Goal: Information Seeking & Learning: Find specific page/section

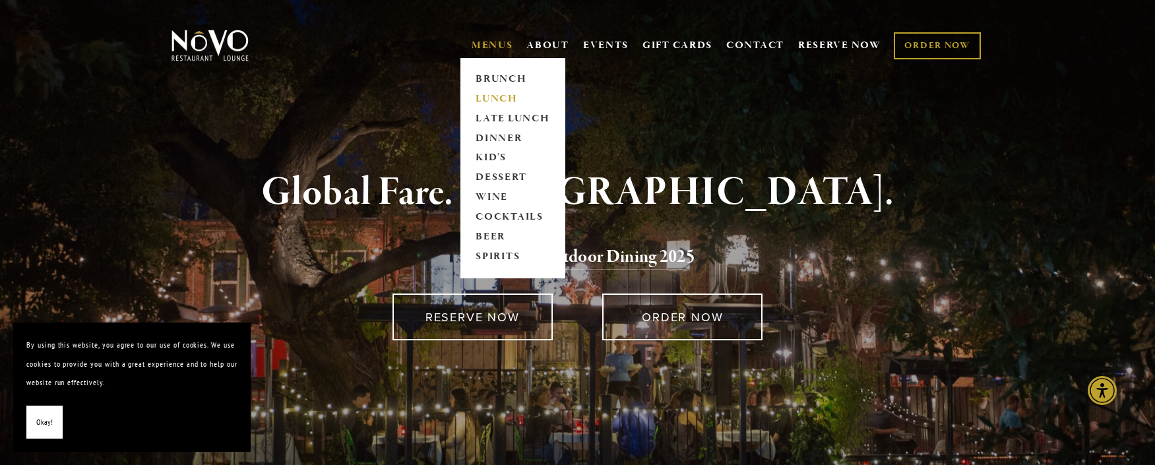
click at [487, 100] on link "LUNCH" at bounding box center [513, 99] width 82 height 20
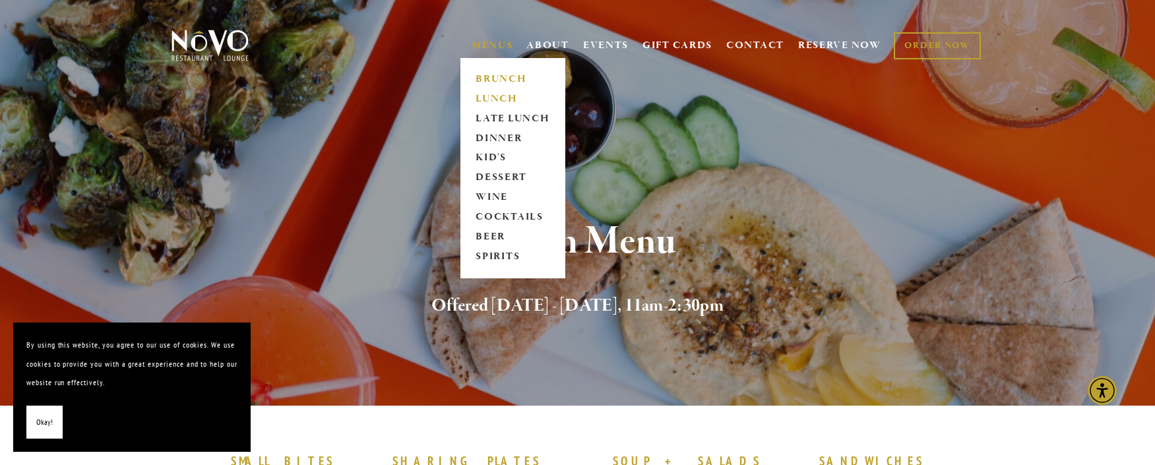
click at [489, 80] on link "BRUNCH" at bounding box center [513, 79] width 82 height 20
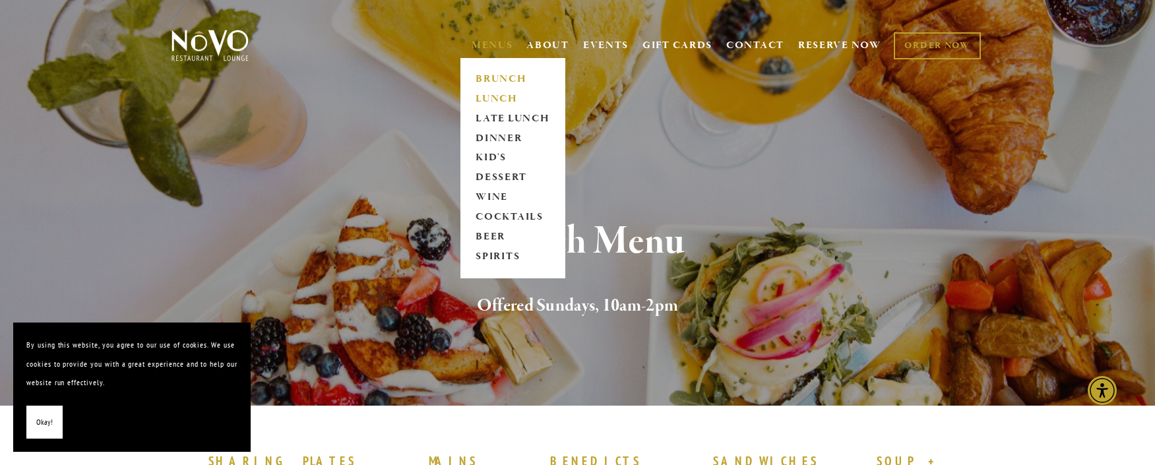
click at [490, 97] on link "LUNCH" at bounding box center [513, 99] width 82 height 20
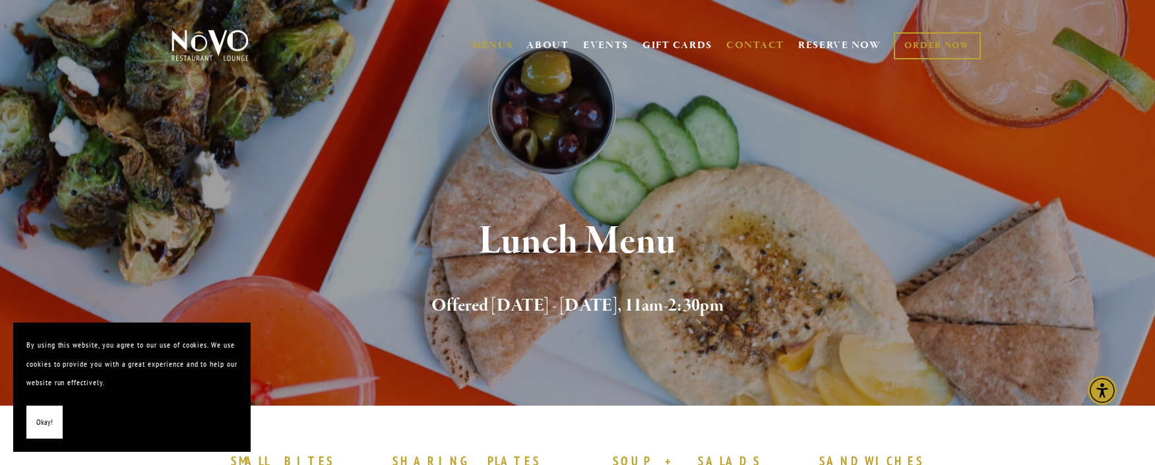
click at [743, 51] on link "CONTACT" at bounding box center [755, 45] width 58 height 25
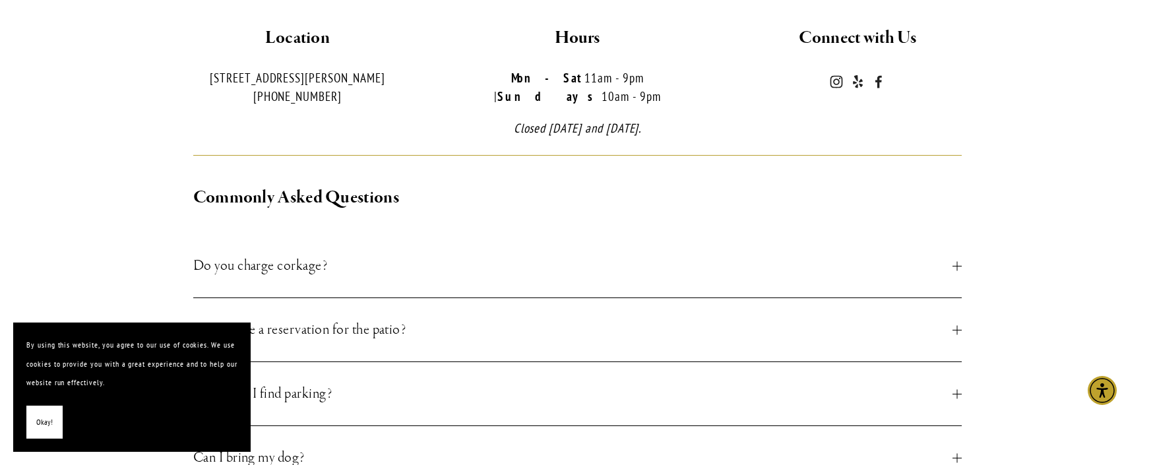
scroll to position [482, 0]
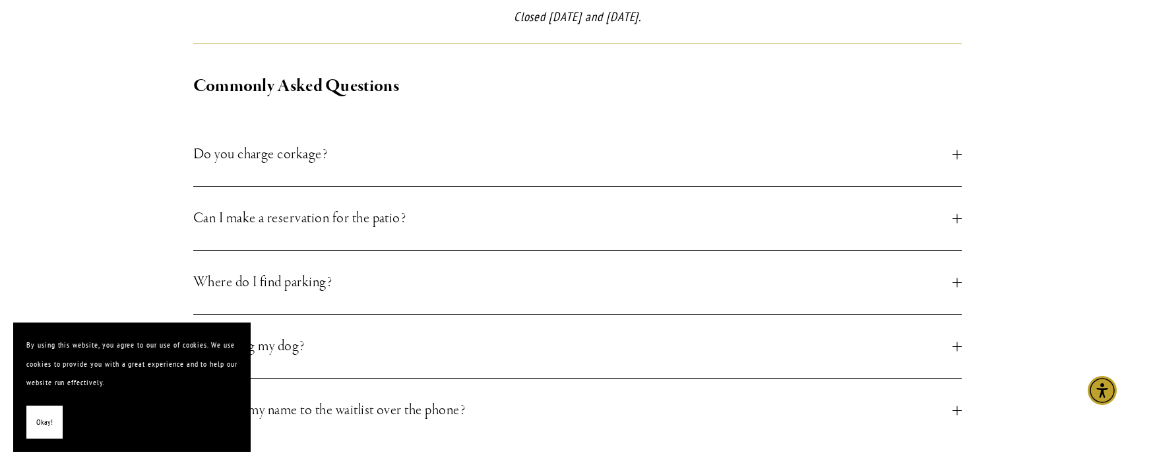
click at [595, 215] on button "Can I make a reservation for the patio?" at bounding box center [577, 218] width 769 height 63
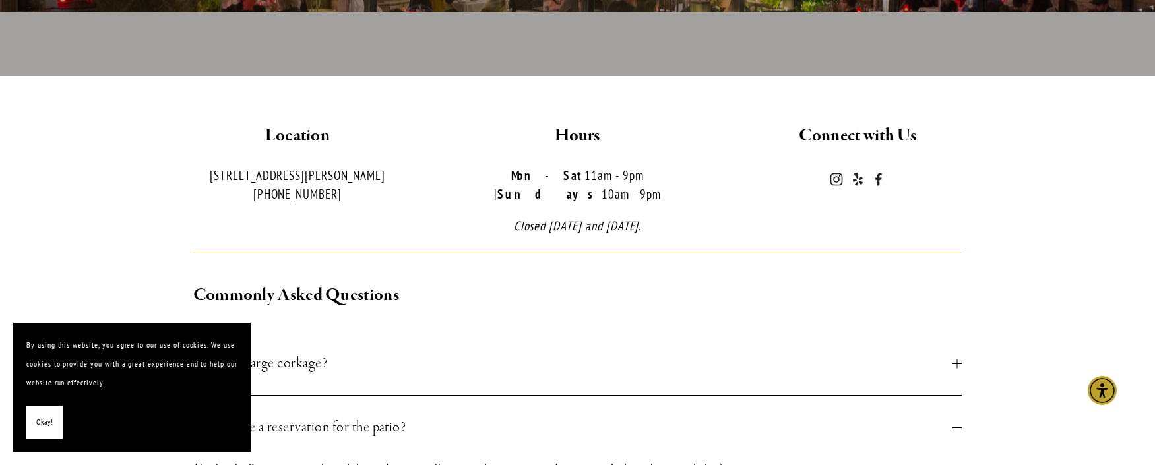
scroll to position [0, 0]
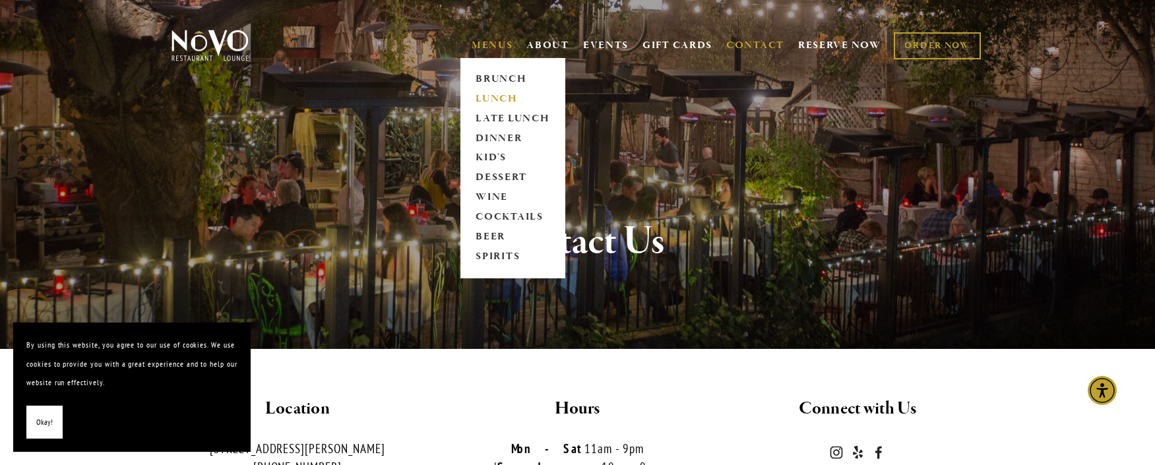
click at [501, 98] on link "LUNCH" at bounding box center [513, 99] width 82 height 20
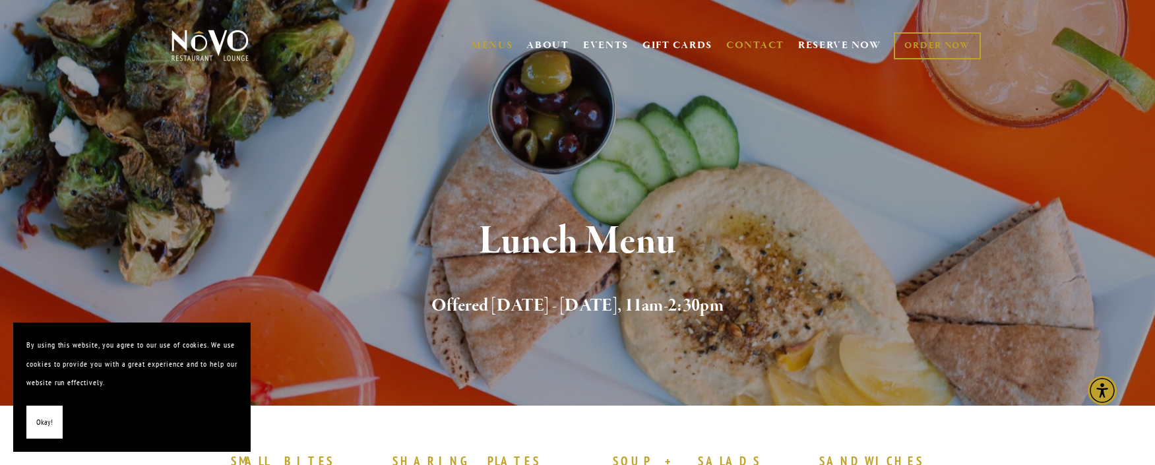
click at [750, 42] on link "CONTACT" at bounding box center [755, 45] width 58 height 25
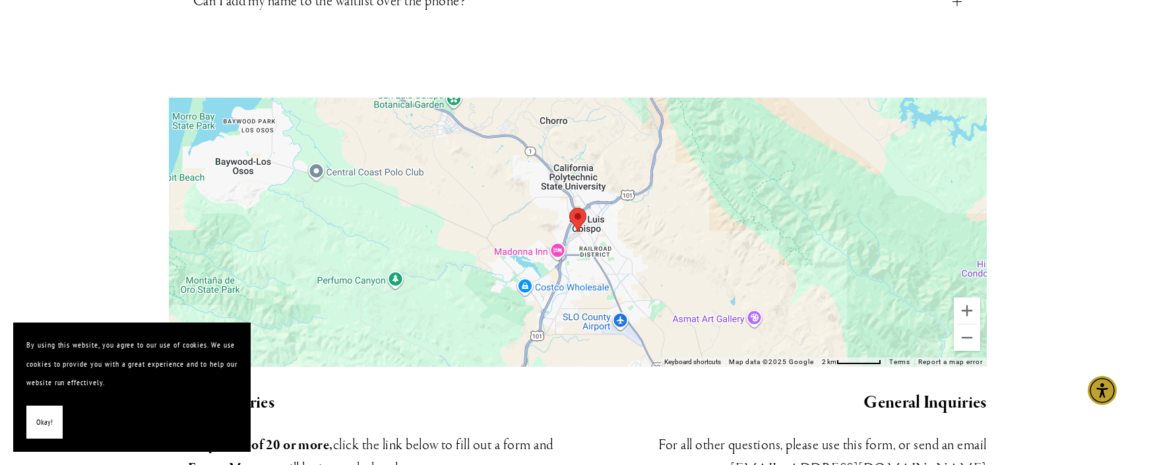
scroll to position [1061, 0]
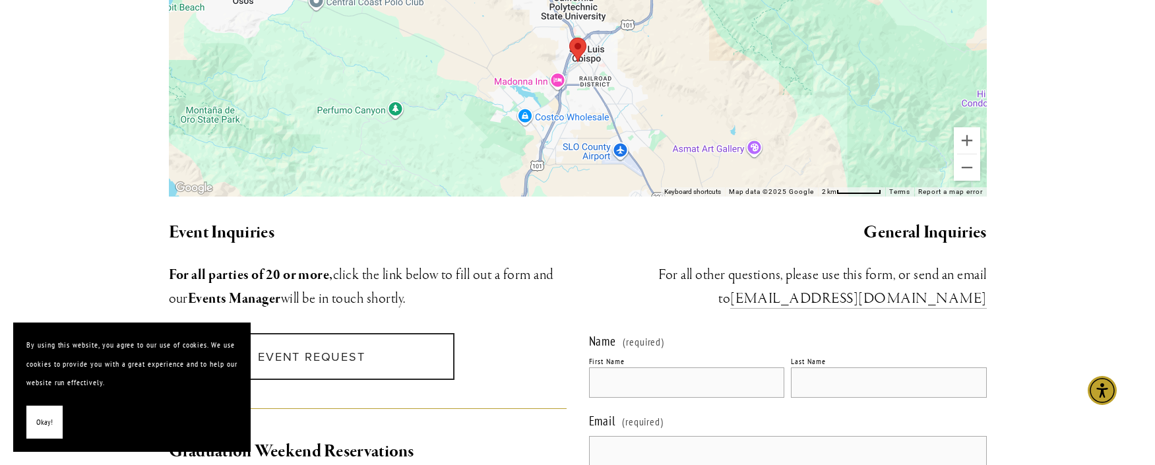
click at [743, 101] on div at bounding box center [578, 61] width 818 height 269
click at [728, 92] on div at bounding box center [578, 61] width 818 height 269
